Goal: Information Seeking & Learning: Learn about a topic

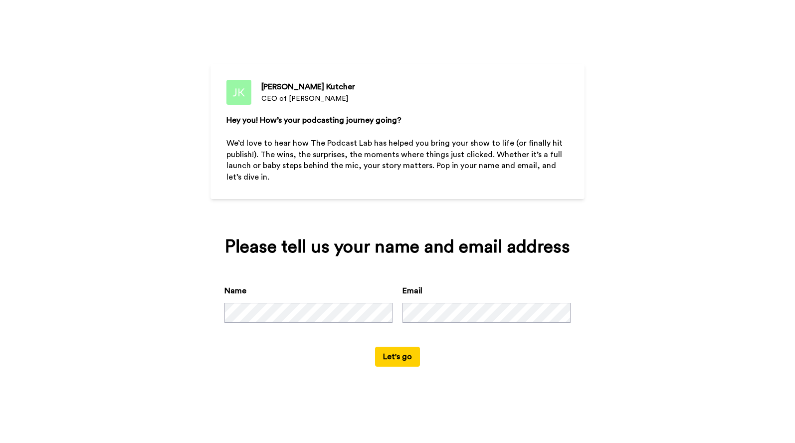
click at [402, 360] on button "Let's go" at bounding box center [397, 357] width 45 height 20
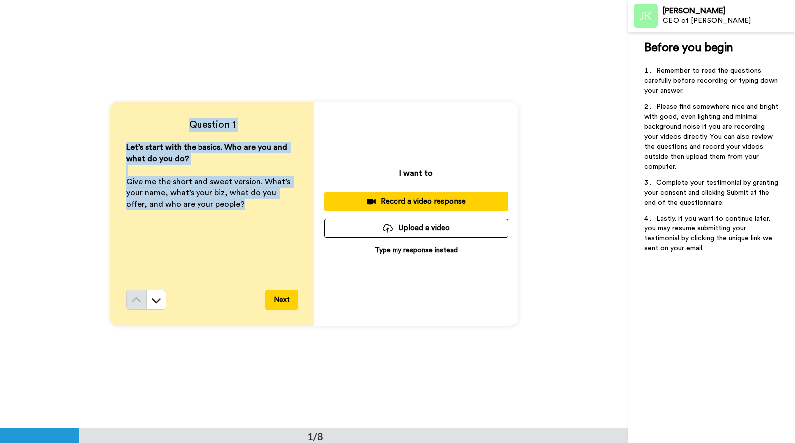
drag, startPoint x: 229, startPoint y: 208, endPoint x: 193, endPoint y: 127, distance: 88.7
click at [193, 127] on div "Question 1 Let’s start with the basics. Who are you and what do you do? ﻿ Give …" at bounding box center [212, 214] width 204 height 224
copy div "Question 1 Let’s start with the basics. Who are you and what do you do? ﻿ Give …"
click at [156, 294] on button at bounding box center [156, 300] width 20 height 20
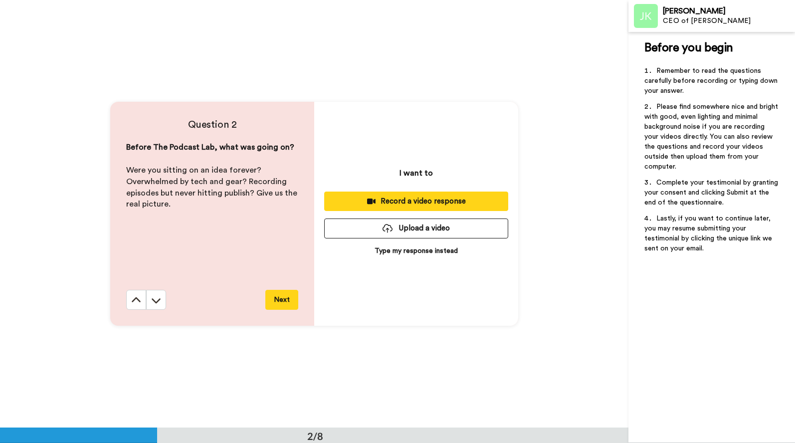
scroll to position [428, 0]
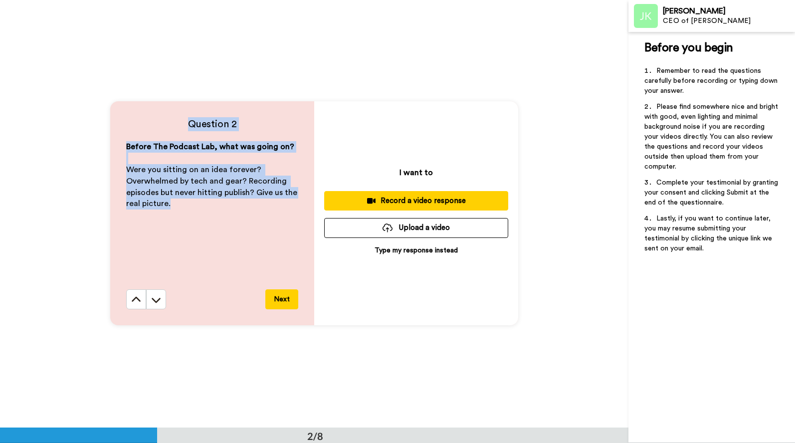
drag, startPoint x: 188, startPoint y: 122, endPoint x: 188, endPoint y: 212, distance: 89.8
click at [188, 212] on div "Question 2 Before The Podcast Lab, what was going on? ﻿ Were you sitting on an …" at bounding box center [212, 213] width 204 height 224
copy div "Question 2 Before The Podcast Lab, what was going on? ﻿ Were you sitting on an …"
click at [154, 299] on icon at bounding box center [156, 300] width 9 height 5
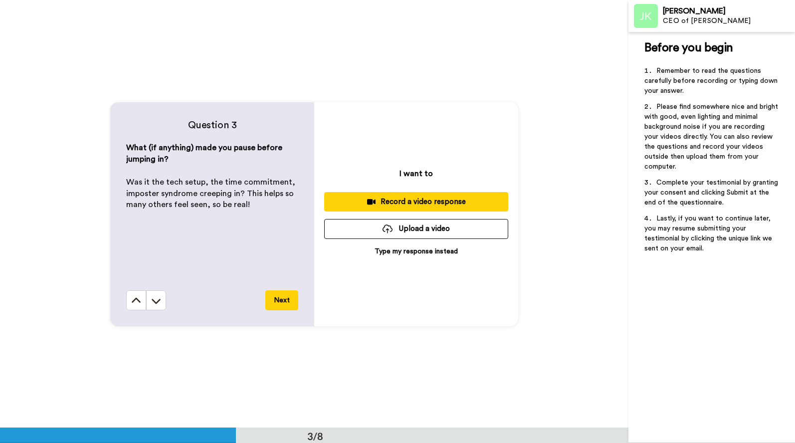
scroll to position [856, 0]
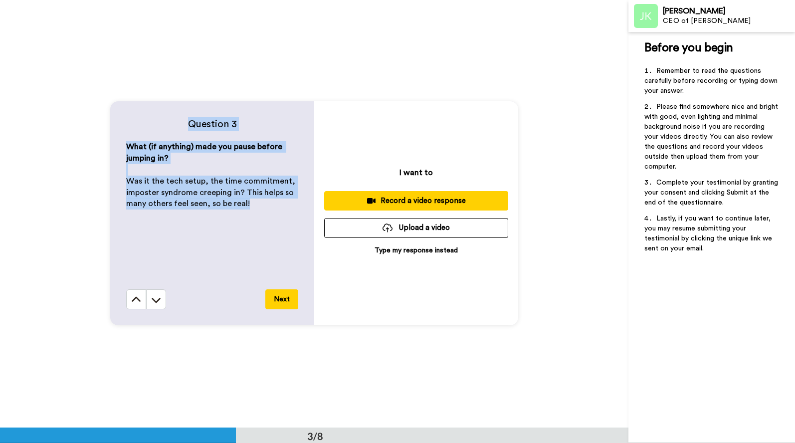
drag, startPoint x: 187, startPoint y: 124, endPoint x: 260, endPoint y: 223, distance: 123.1
click at [260, 223] on div "Question 3 What (if anything) made you pause before jumping in? ﻿ Was it the te…" at bounding box center [212, 213] width 204 height 224
copy div "Question 3 What (if anything) made you pause before jumping in? ﻿ Was it the te…"
click at [155, 302] on icon at bounding box center [156, 300] width 10 height 10
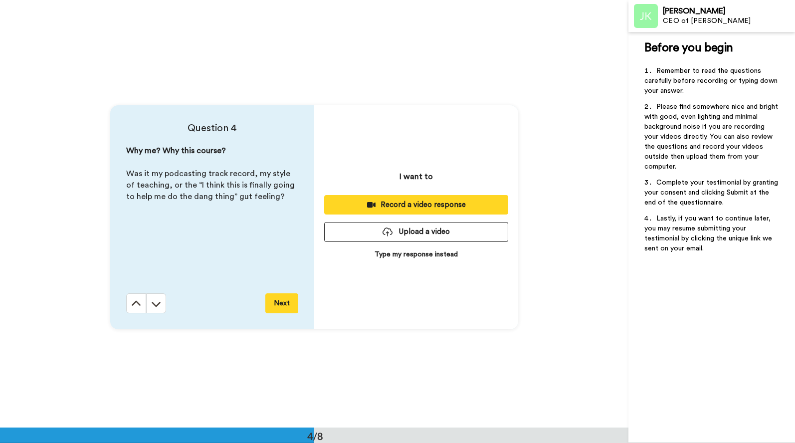
scroll to position [1283, 0]
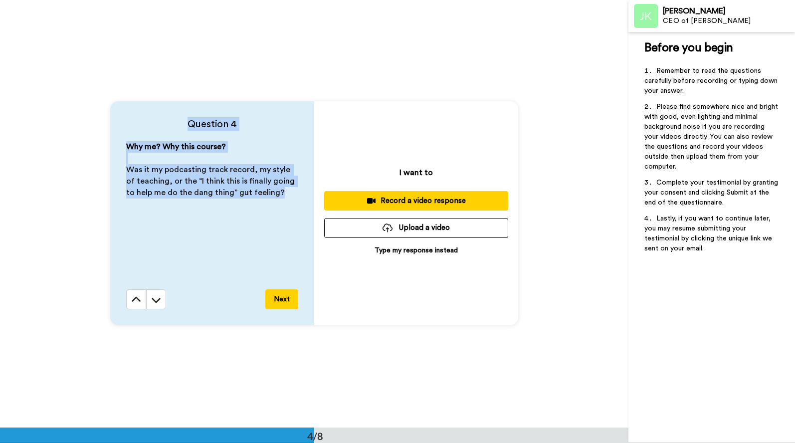
drag, startPoint x: 187, startPoint y: 120, endPoint x: 266, endPoint y: 207, distance: 117.2
click at [266, 207] on div "Question 4 Why me? Why this course? ﻿ Was it my podcasting track record, my sty…" at bounding box center [212, 213] width 204 height 224
copy div "Question 4 Why me? Why this course? ﻿ Was it my podcasting track record, my sty…"
click at [162, 299] on button at bounding box center [156, 299] width 20 height 20
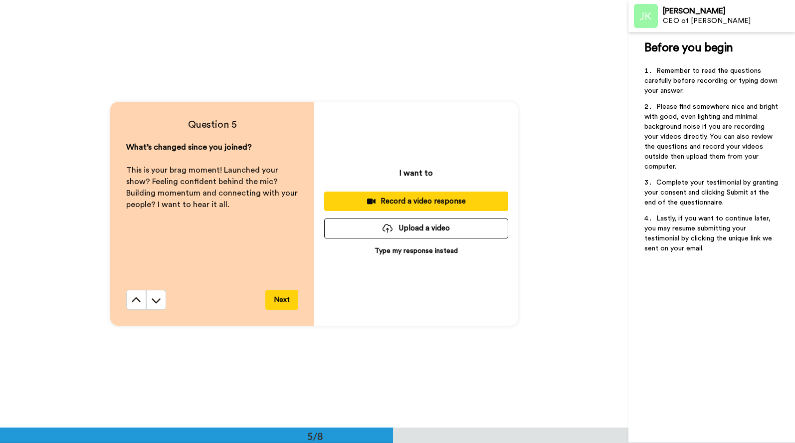
scroll to position [1711, 0]
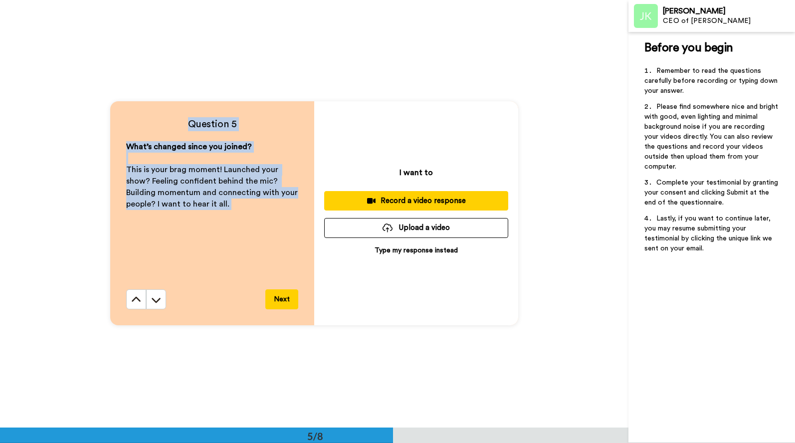
drag, startPoint x: 182, startPoint y: 120, endPoint x: 237, endPoint y: 234, distance: 126.1
click at [237, 234] on div "Question 5 What’s changed since you joined? ﻿ This is your brag moment! Launche…" at bounding box center [212, 213] width 204 height 224
copy div "Question 5 What’s changed since you joined? ﻿ This is your brag moment! Launche…"
click at [156, 298] on icon at bounding box center [156, 300] width 10 height 10
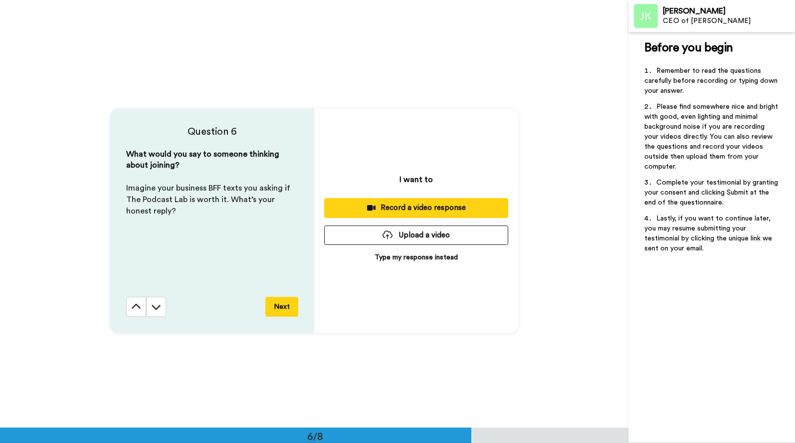
scroll to position [2138, 0]
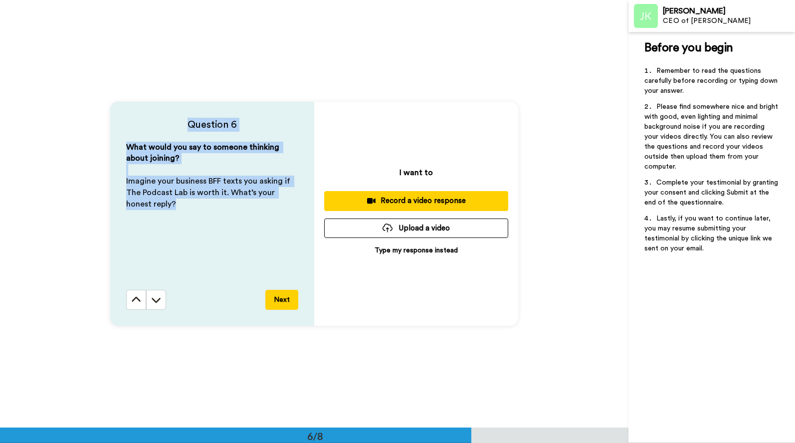
drag, startPoint x: 191, startPoint y: 118, endPoint x: 190, endPoint y: 233, distance: 114.8
click at [190, 233] on div "Question 6 What would you say to someone thinking about joining? ﻿ Imagine your…" at bounding box center [212, 214] width 204 height 224
copy div "Question 6 What would you say to someone thinking about joining? ﻿ Imagine your…"
click at [155, 296] on icon at bounding box center [156, 300] width 10 height 10
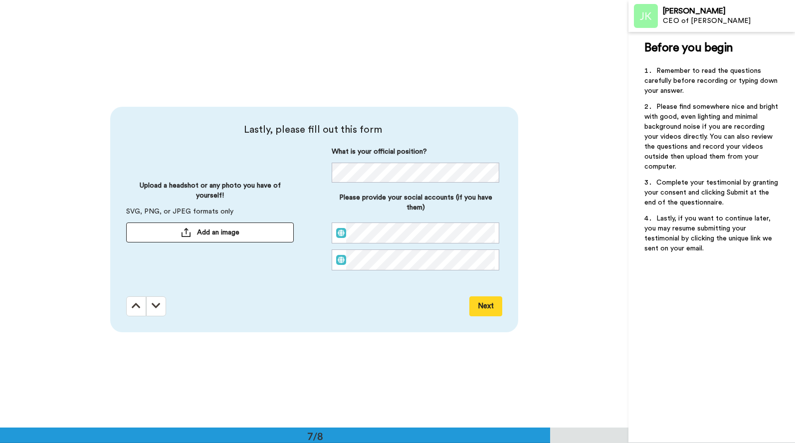
scroll to position [2566, 0]
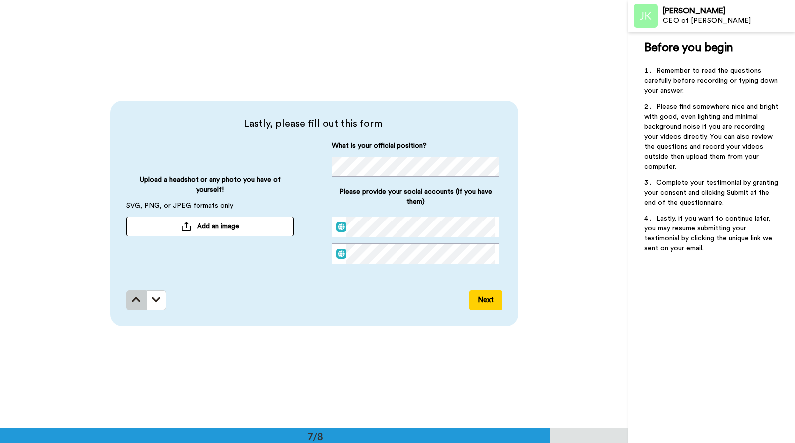
click at [138, 299] on icon at bounding box center [136, 300] width 9 height 10
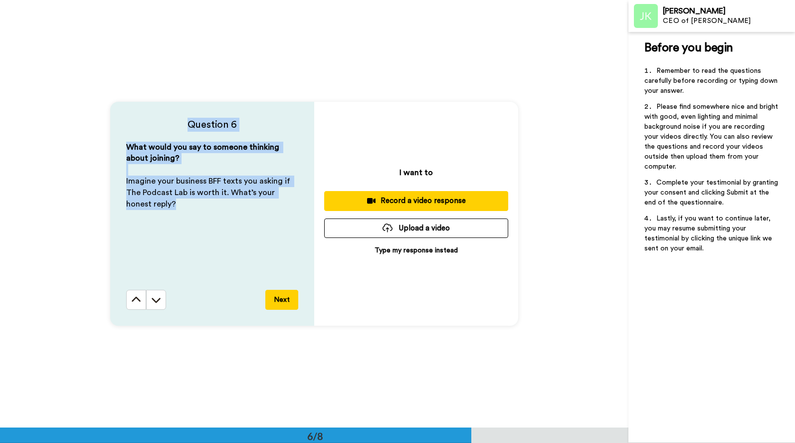
click at [138, 299] on icon at bounding box center [136, 299] width 9 height 5
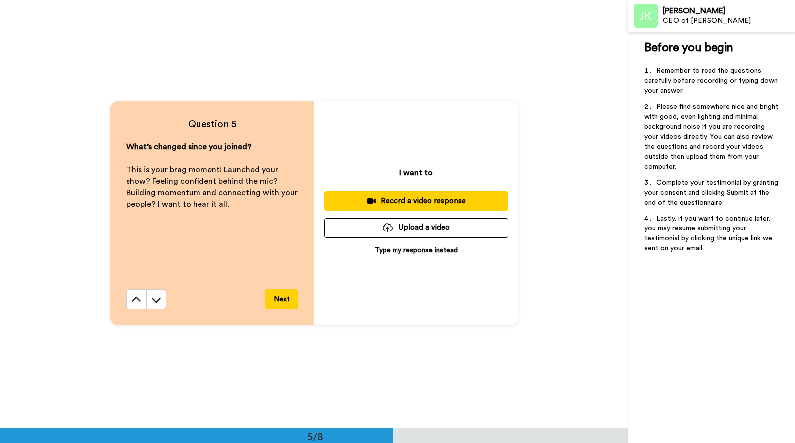
click at [138, 299] on icon at bounding box center [136, 299] width 9 height 5
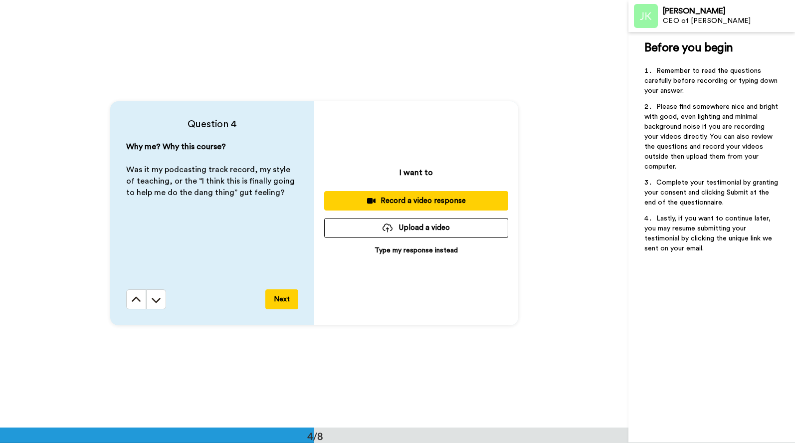
click at [138, 299] on icon at bounding box center [136, 299] width 9 height 5
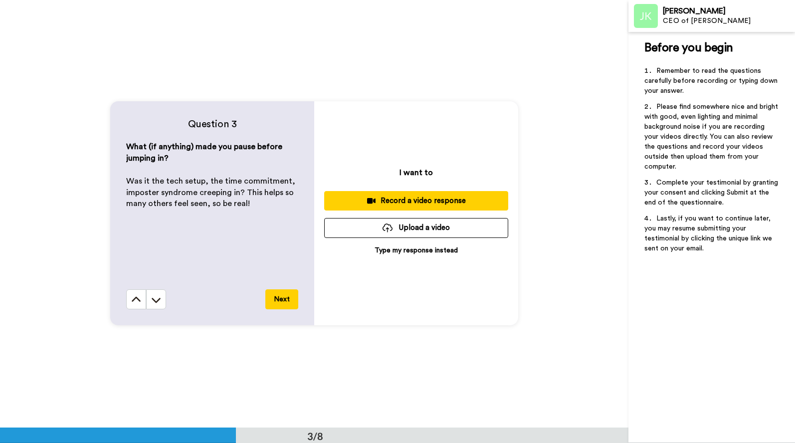
click at [138, 299] on icon at bounding box center [136, 299] width 9 height 5
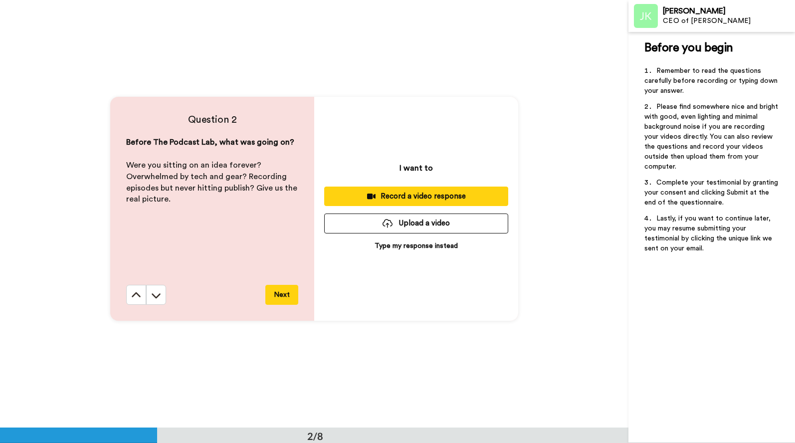
scroll to position [428, 0]
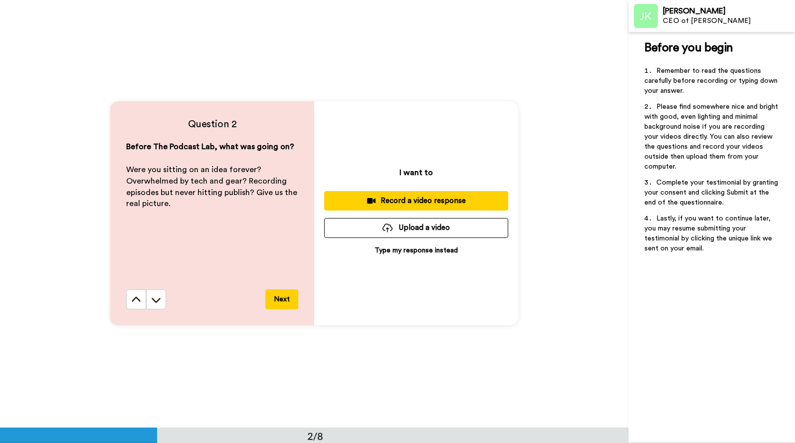
click at [138, 299] on icon at bounding box center [136, 298] width 9 height 5
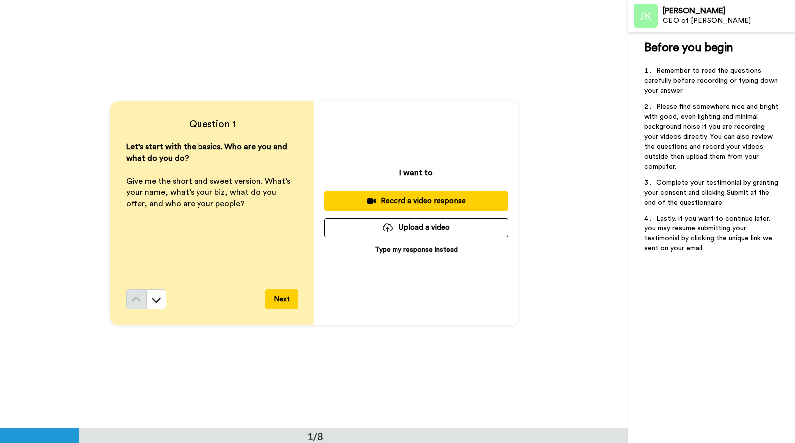
scroll to position [0, 0]
